Goal: Browse casually

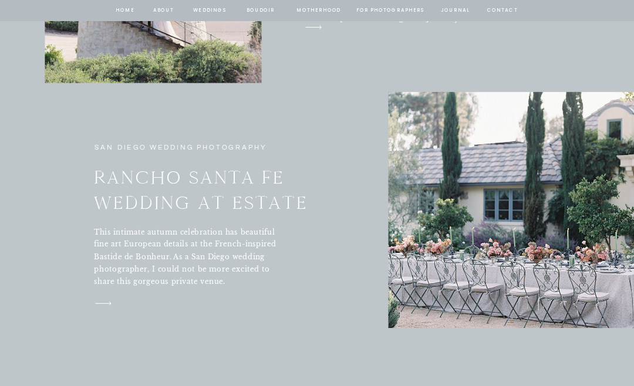
scroll to position [3947, 0]
click at [122, 185] on h3 "RANCHO SANTA FE WEDDING AT ESTATE" at bounding box center [221, 192] width 255 height 53
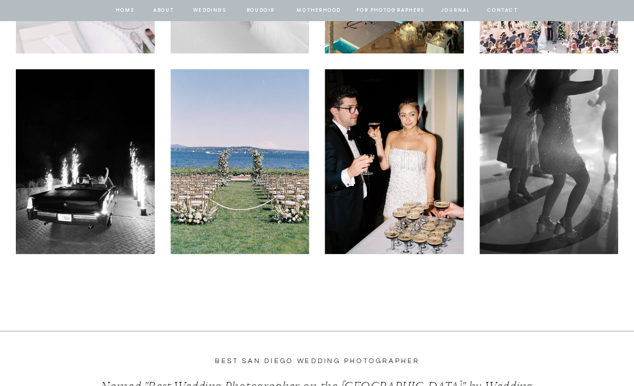
scroll to position [3253, 0]
click at [221, 220] on img at bounding box center [239, 162] width 139 height 185
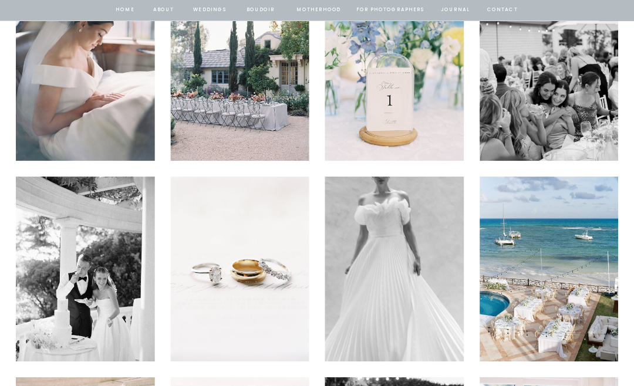
scroll to position [2351, 0]
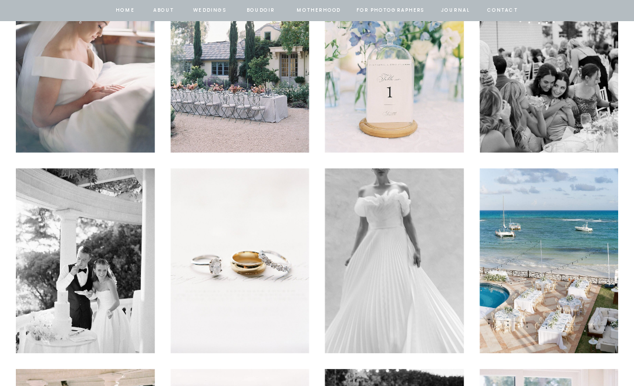
click at [279, 110] on img at bounding box center [239, 60] width 139 height 185
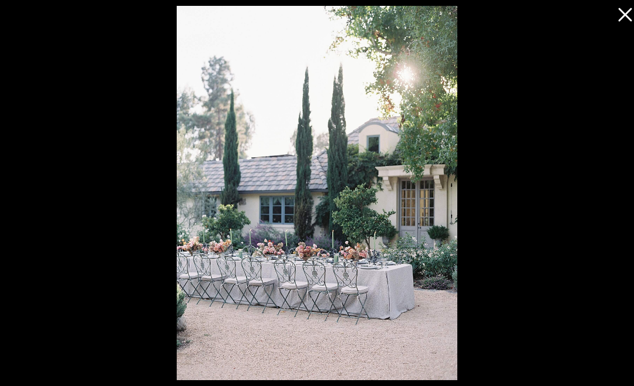
click at [416, 274] on img at bounding box center [317, 193] width 281 height 375
